Goal: Transaction & Acquisition: Purchase product/service

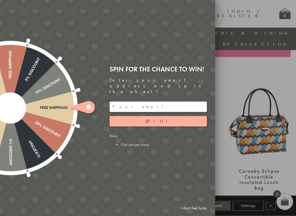
scroll to position [172, 0]
click at [196, 185] on link "I don't feel lucky" at bounding box center [194, 209] width 32 height 10
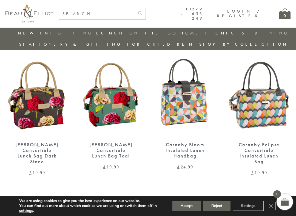
scroll to position [197, 0]
click at [262, 98] on img at bounding box center [258, 96] width 63 height 81
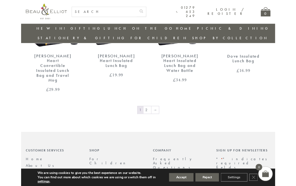
scroll to position [862, 0]
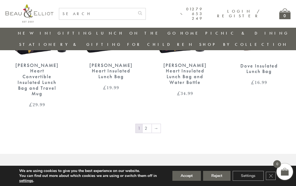
click at [185, 176] on button "Accept" at bounding box center [186, 176] width 28 height 10
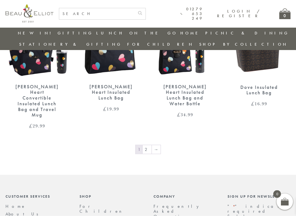
scroll to position [841, 0]
click at [149, 145] on link "2" at bounding box center [146, 149] width 9 height 9
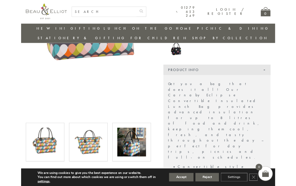
scroll to position [125, 0]
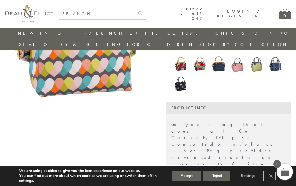
click at [184, 173] on button "Accept" at bounding box center [186, 176] width 28 height 10
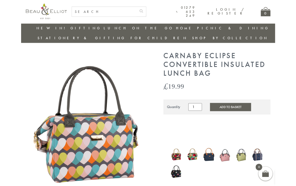
scroll to position [0, 0]
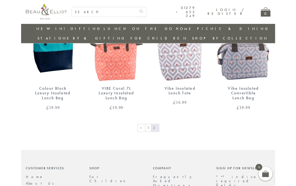
scroll to position [380, 0]
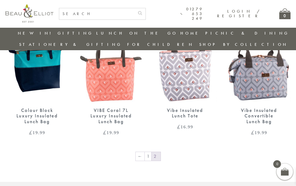
click at [142, 152] on link "←" at bounding box center [140, 156] width 9 height 9
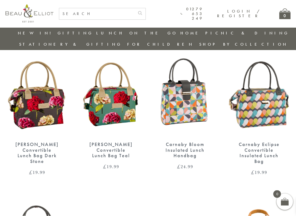
scroll to position [198, 0]
click at [270, 91] on img at bounding box center [258, 95] width 63 height 81
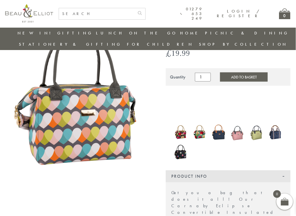
scroll to position [57, 1]
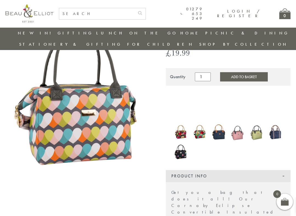
click at [113, 117] on img at bounding box center [77, 107] width 145 height 189
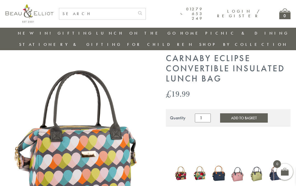
scroll to position [15, 1]
